Goal: Find contact information: Find contact information

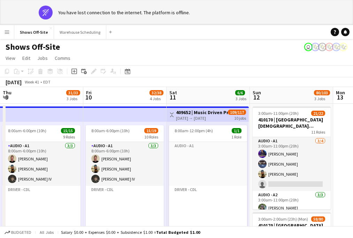
scroll to position [152, 0]
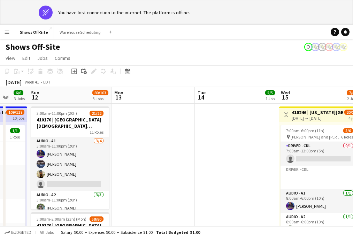
click at [8, 32] on app-icon "Menu" at bounding box center [7, 32] width 6 height 6
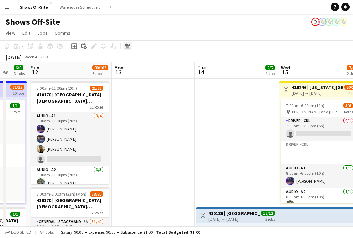
scroll to position [206, 0]
click at [6, 8] on app-icon "Menu" at bounding box center [7, 7] width 6 height 6
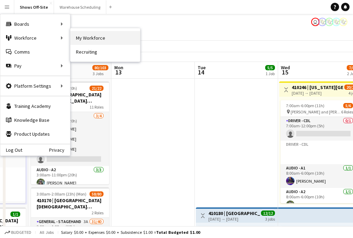
click at [101, 41] on link "My Workforce" at bounding box center [105, 38] width 70 height 14
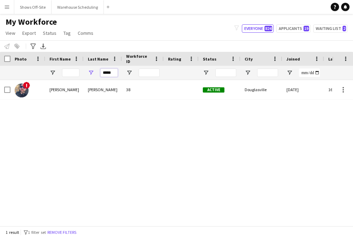
drag, startPoint x: 113, startPoint y: 73, endPoint x: 70, endPoint y: 73, distance: 42.2
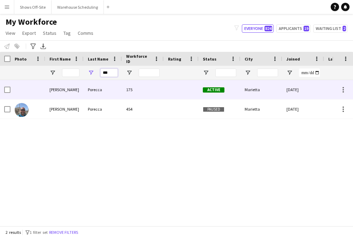
type input "***"
click at [99, 98] on div "Porecca" at bounding box center [103, 89] width 38 height 19
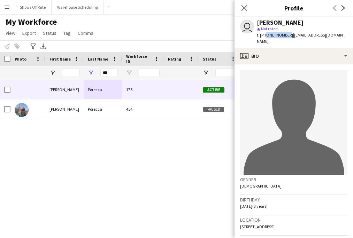
drag, startPoint x: 264, startPoint y: 36, endPoint x: 285, endPoint y: 36, distance: 20.9
click at [285, 36] on span "t. [PHONE_NUMBER]" at bounding box center [275, 34] width 36 height 5
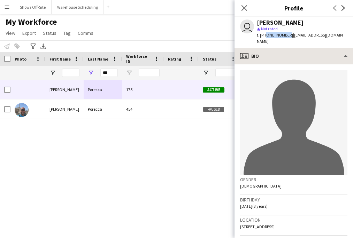
copy span "6784646198"
